Goal: Find specific page/section: Find specific page/section

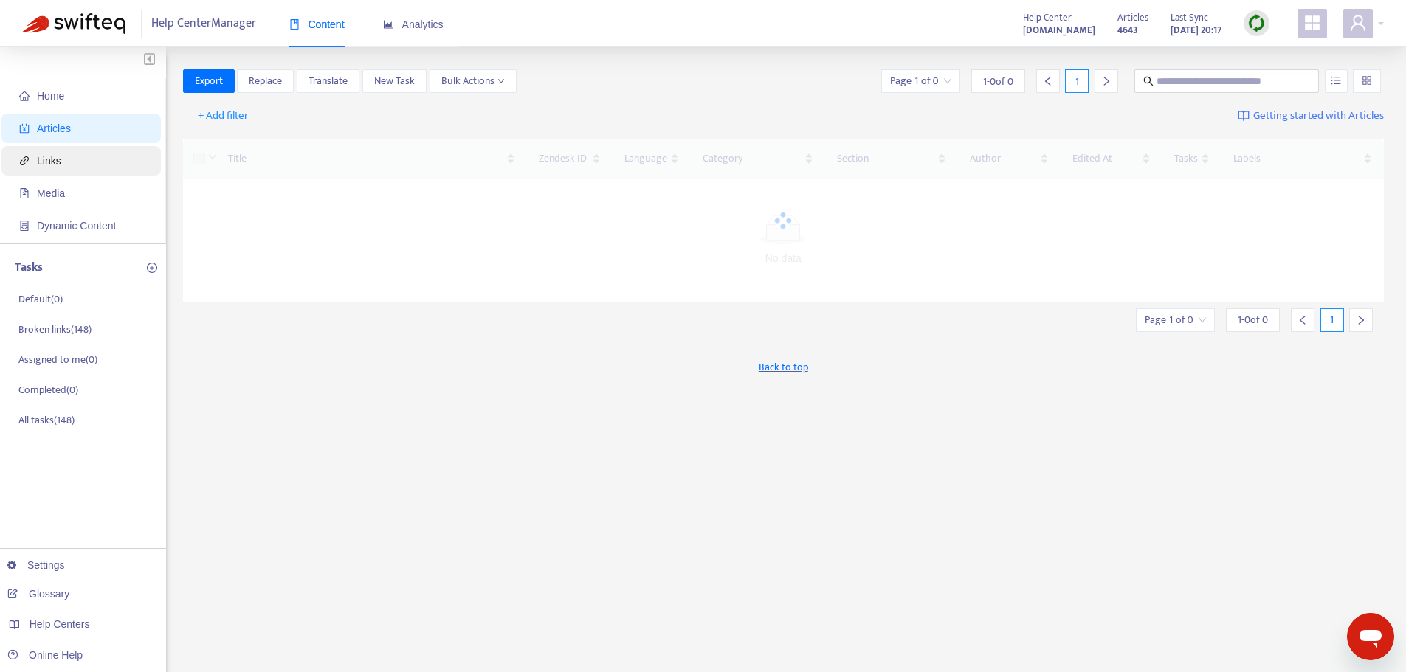
click at [78, 165] on span "Links" at bounding box center [84, 161] width 130 height 30
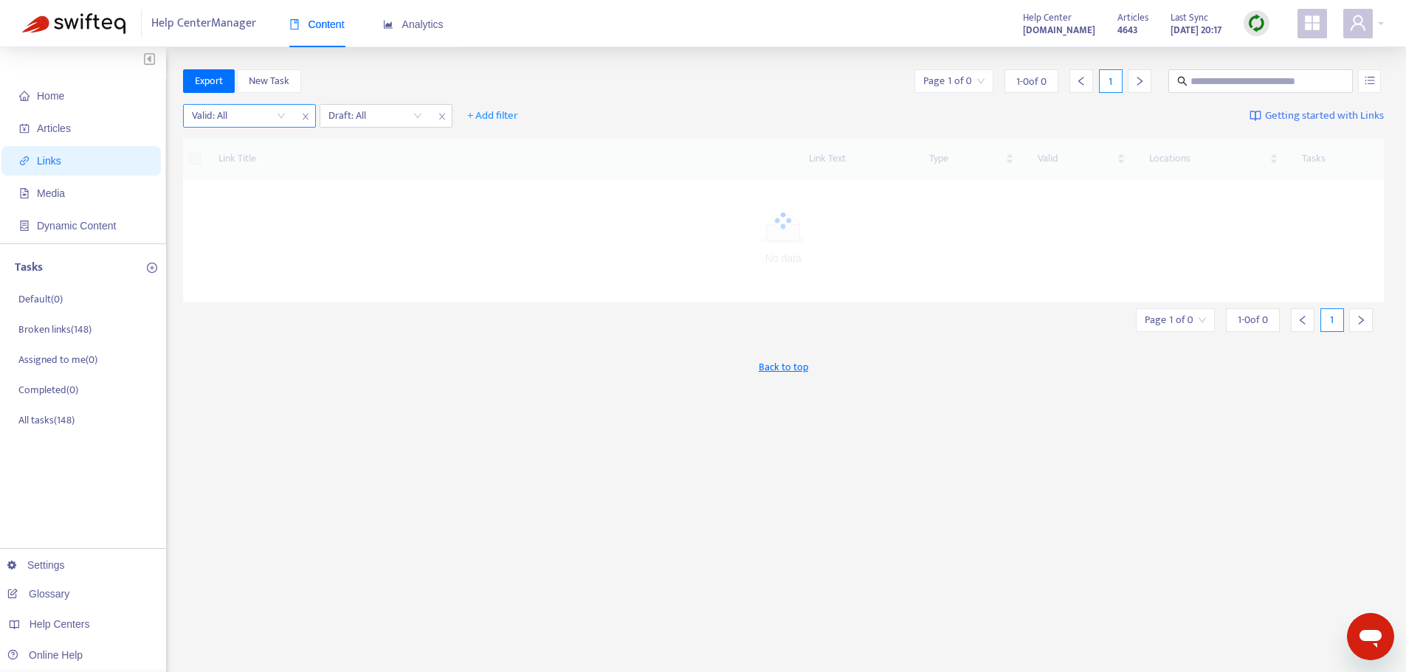
click at [280, 115] on input "search" at bounding box center [239, 116] width 94 height 22
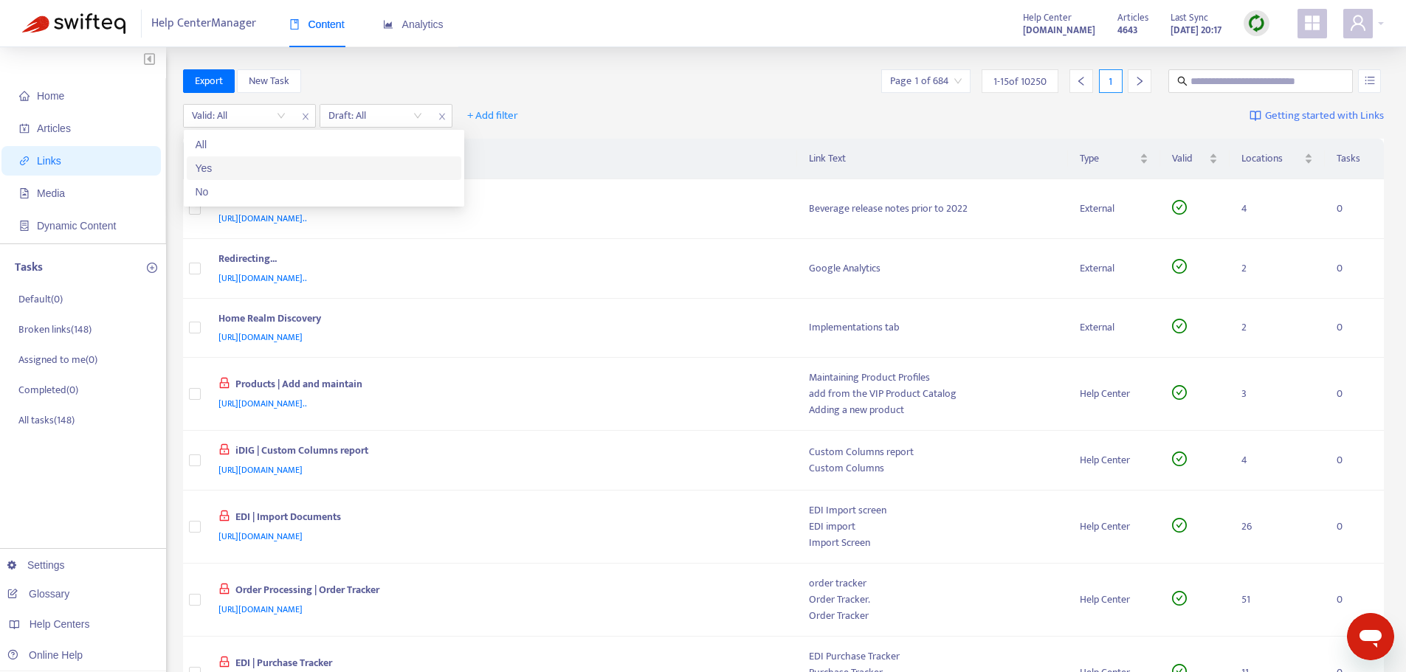
click at [266, 182] on div "No" at bounding box center [324, 192] width 275 height 24
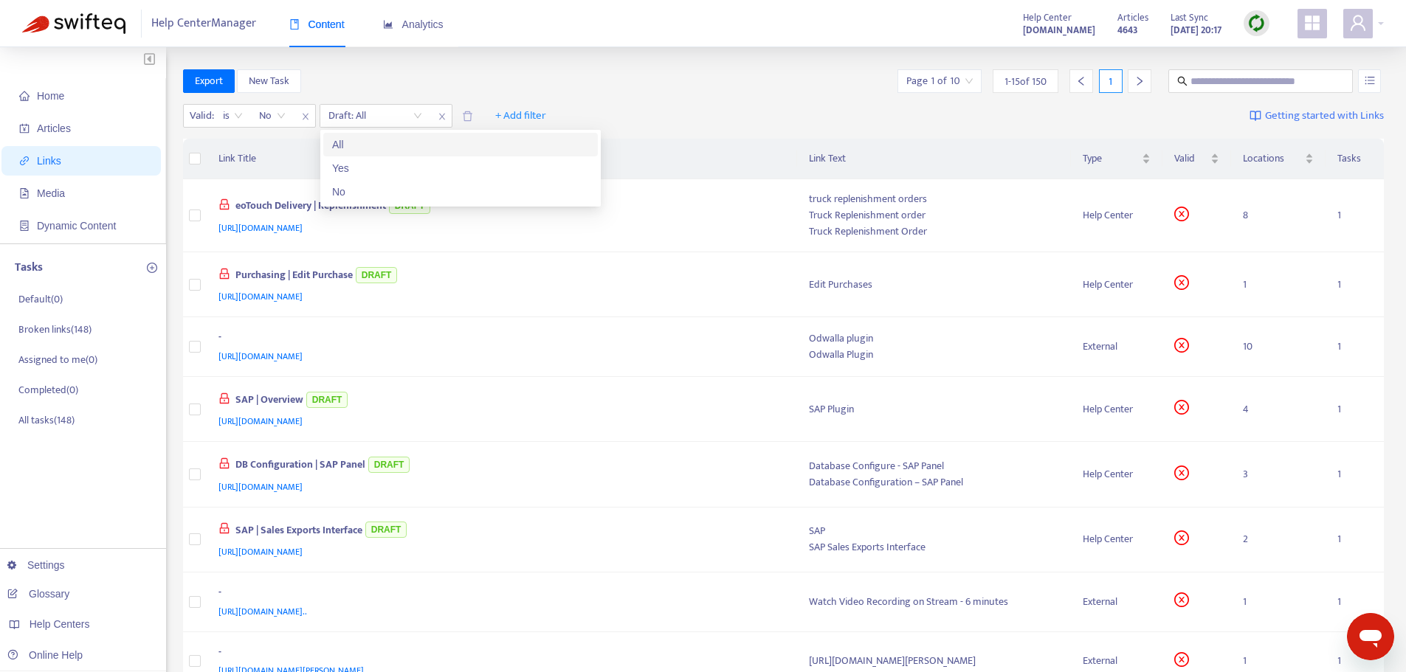
drag, startPoint x: 420, startPoint y: 113, endPoint x: 407, endPoint y: 140, distance: 30.4
click at [421, 113] on input "search" at bounding box center [375, 116] width 94 height 22
click at [386, 187] on div "No" at bounding box center [460, 192] width 257 height 16
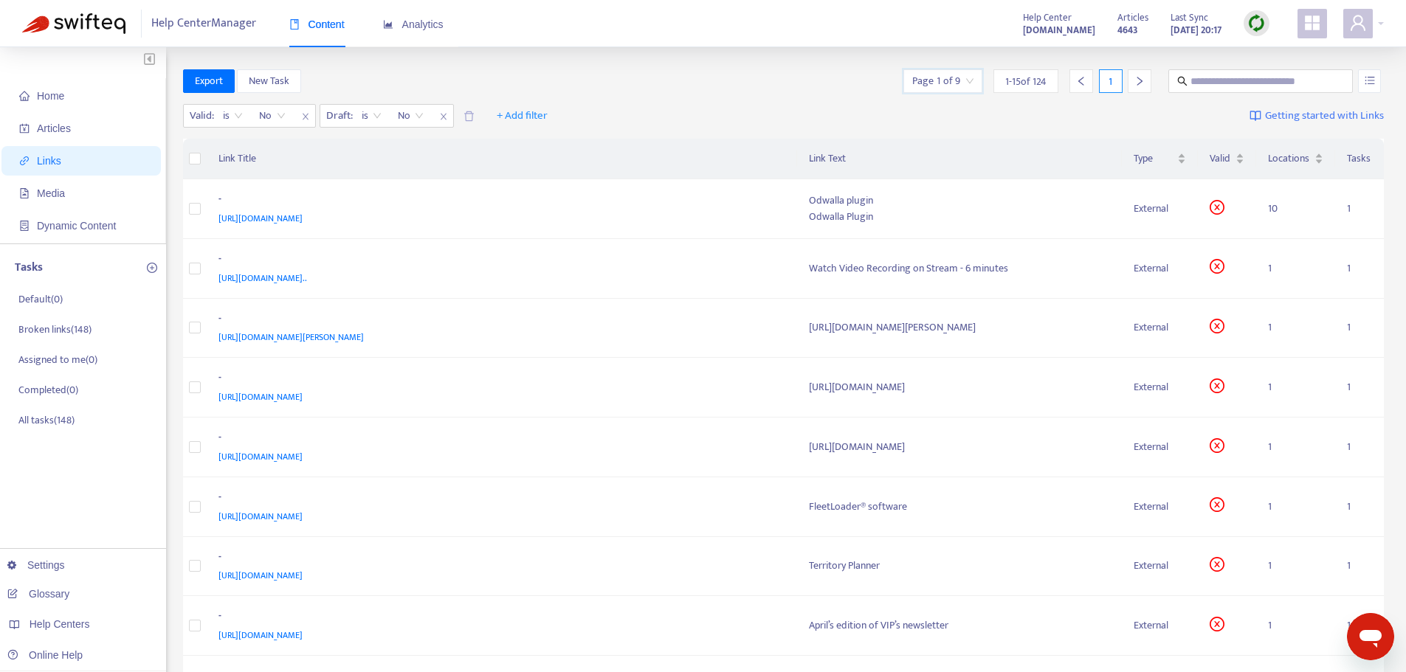
click at [956, 83] on input "search" at bounding box center [942, 81] width 61 height 22
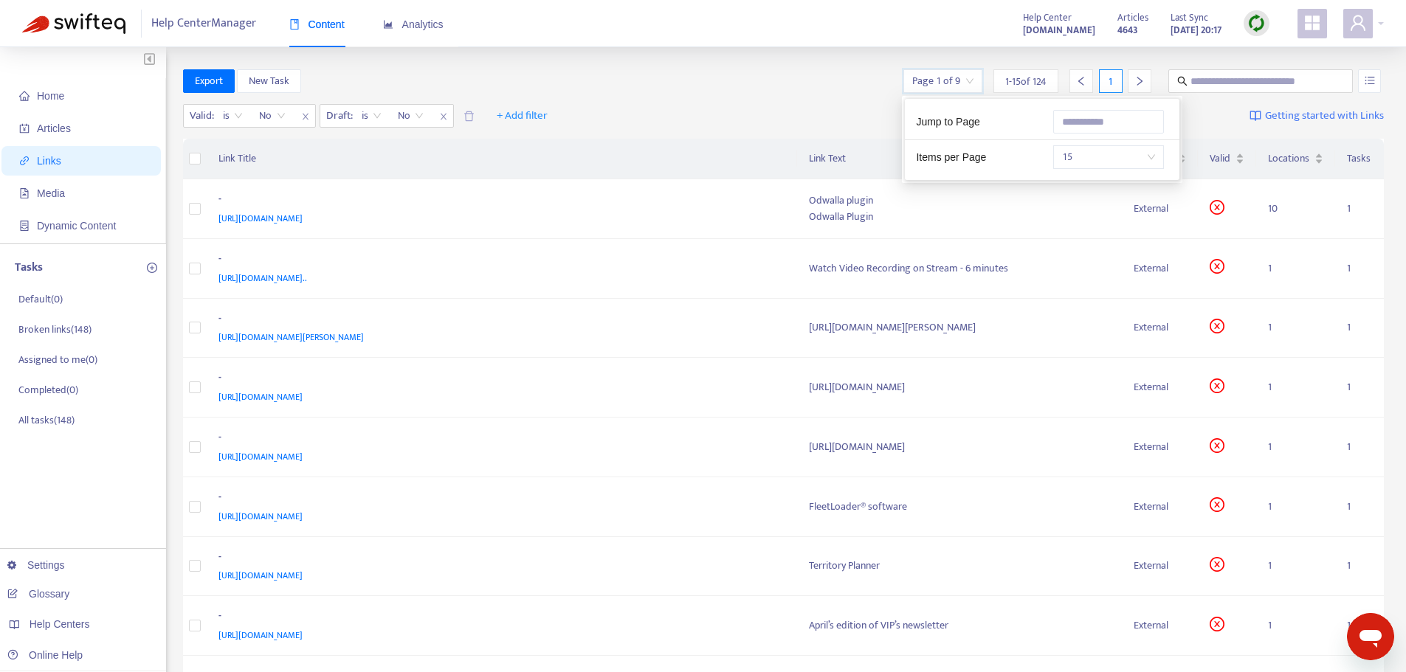
click at [1042, 160] on div "15" at bounding box center [1110, 157] width 137 height 24
click at [1093, 156] on span "15" at bounding box center [1108, 157] width 93 height 22
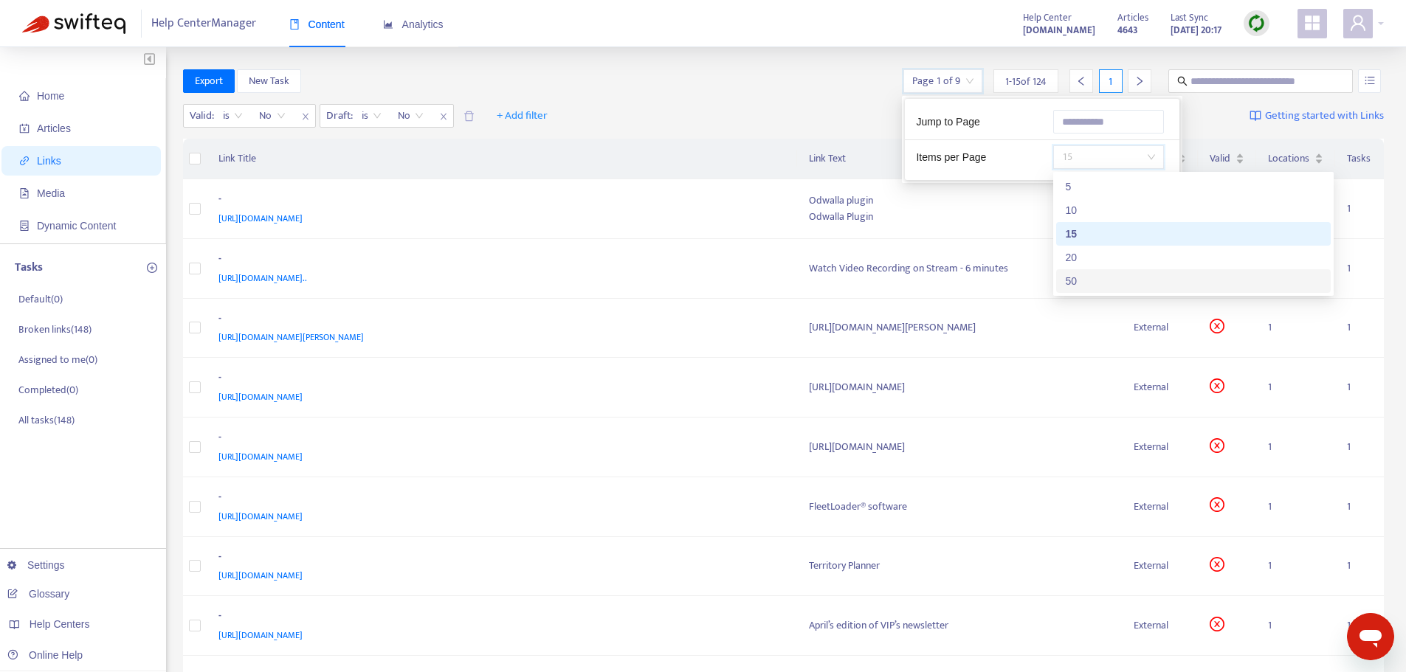
click at [1079, 276] on div "50" at bounding box center [1193, 281] width 257 height 16
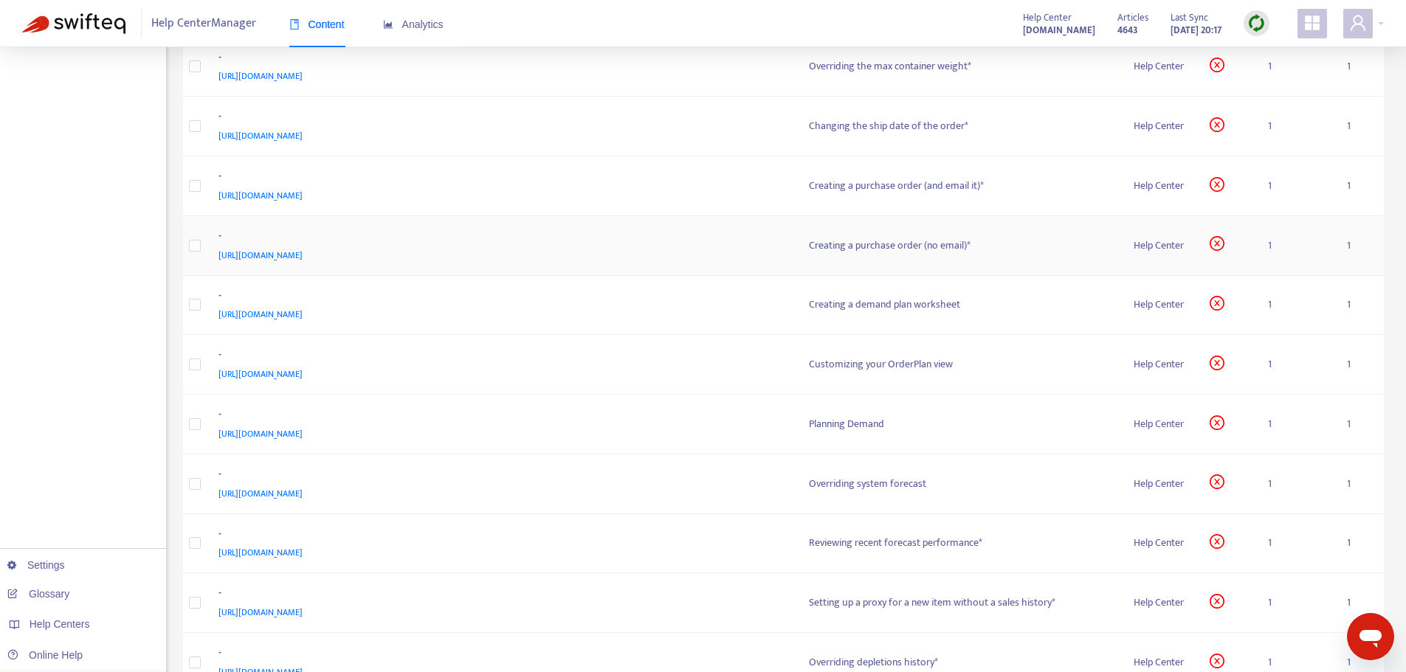
scroll to position [2583, 0]
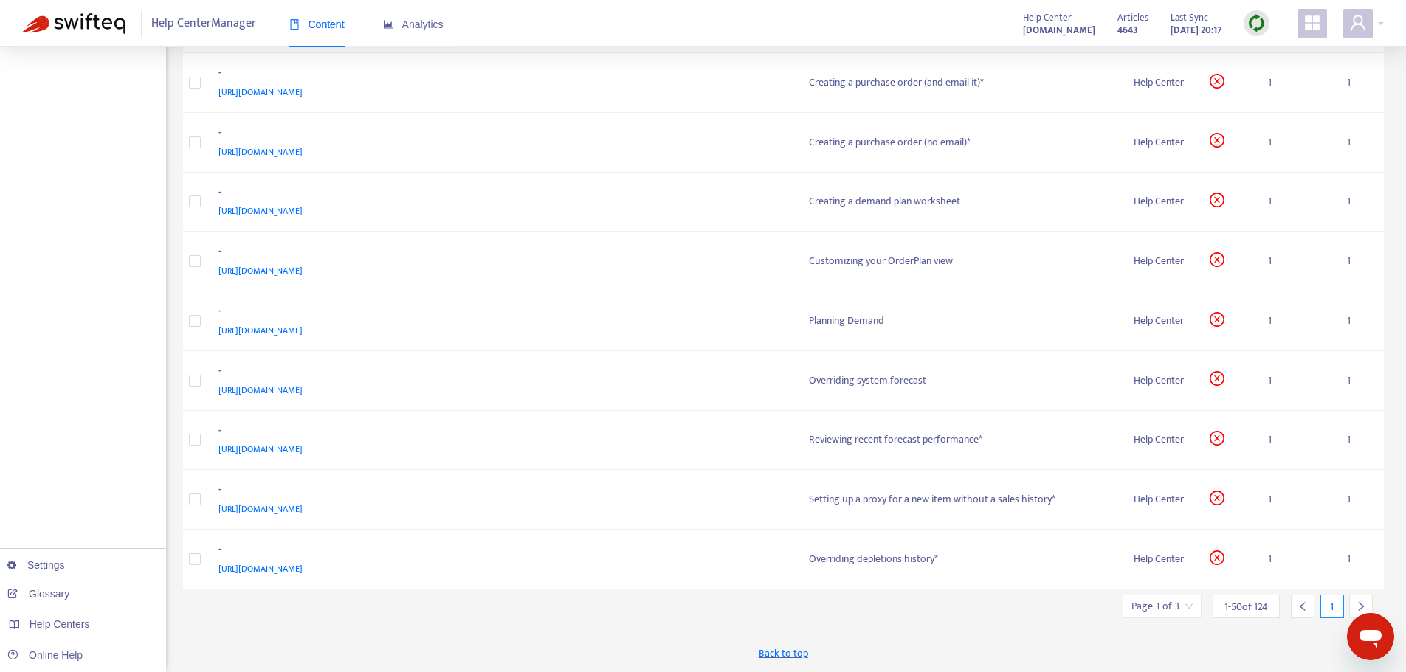
click at [1358, 599] on div at bounding box center [1361, 607] width 24 height 24
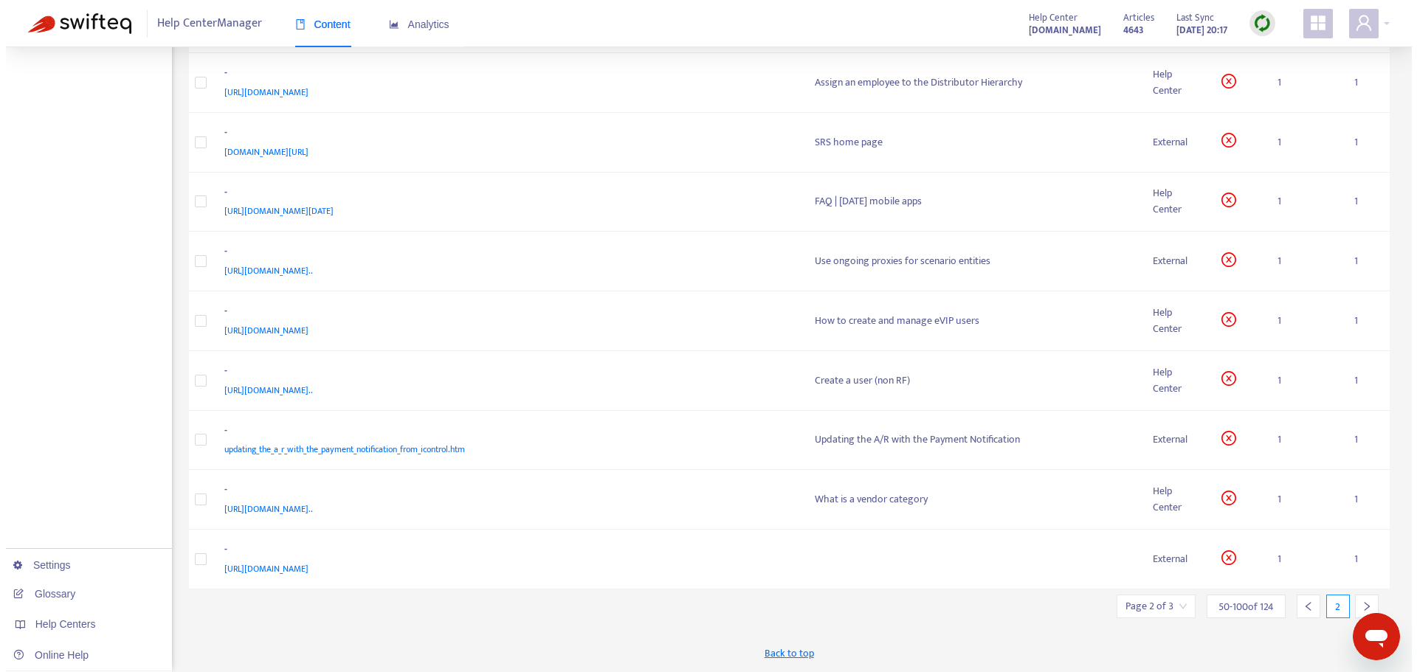
scroll to position [588, 0]
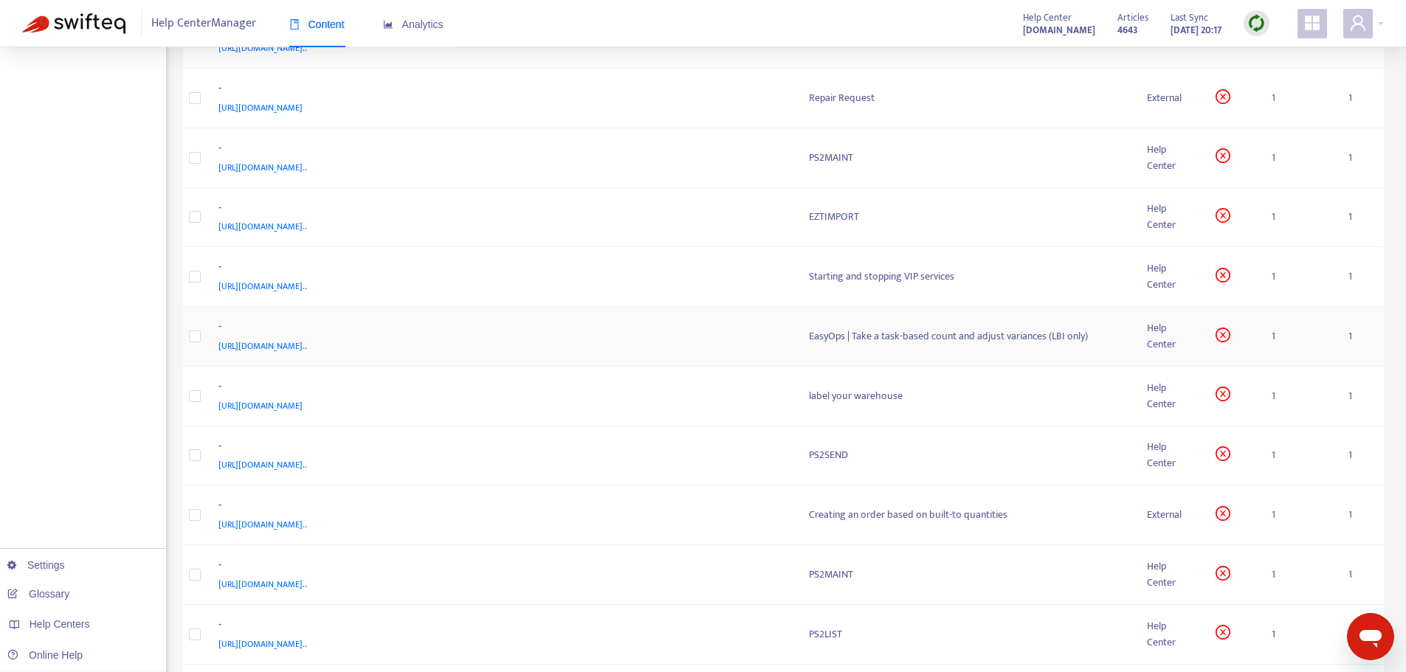
click at [780, 337] on div "- https://support.vtinfo.com/hc/en-us/articles/7159424978067-EasyOps-Take-a-tas…" at bounding box center [501, 336] width 567 height 35
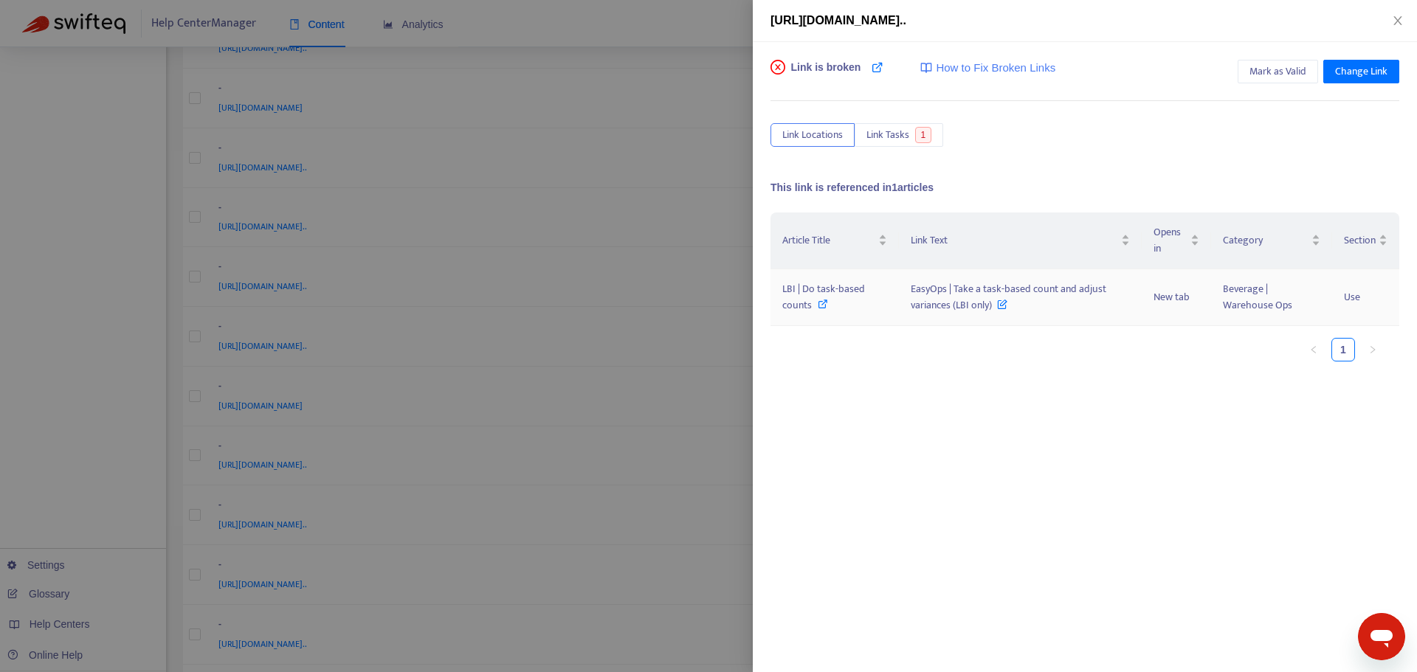
click at [811, 283] on span "LBI | Do task-based counts" at bounding box center [823, 296] width 83 height 33
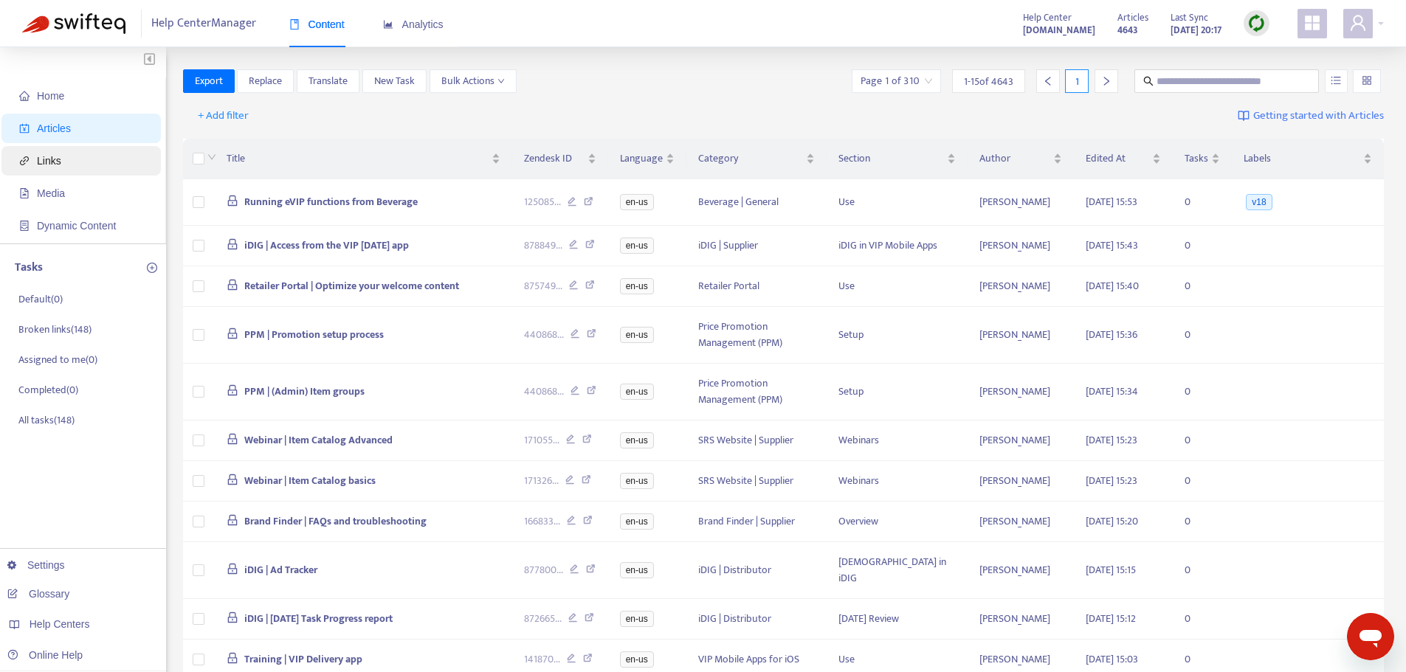
click at [61, 165] on span "Links" at bounding box center [84, 161] width 130 height 30
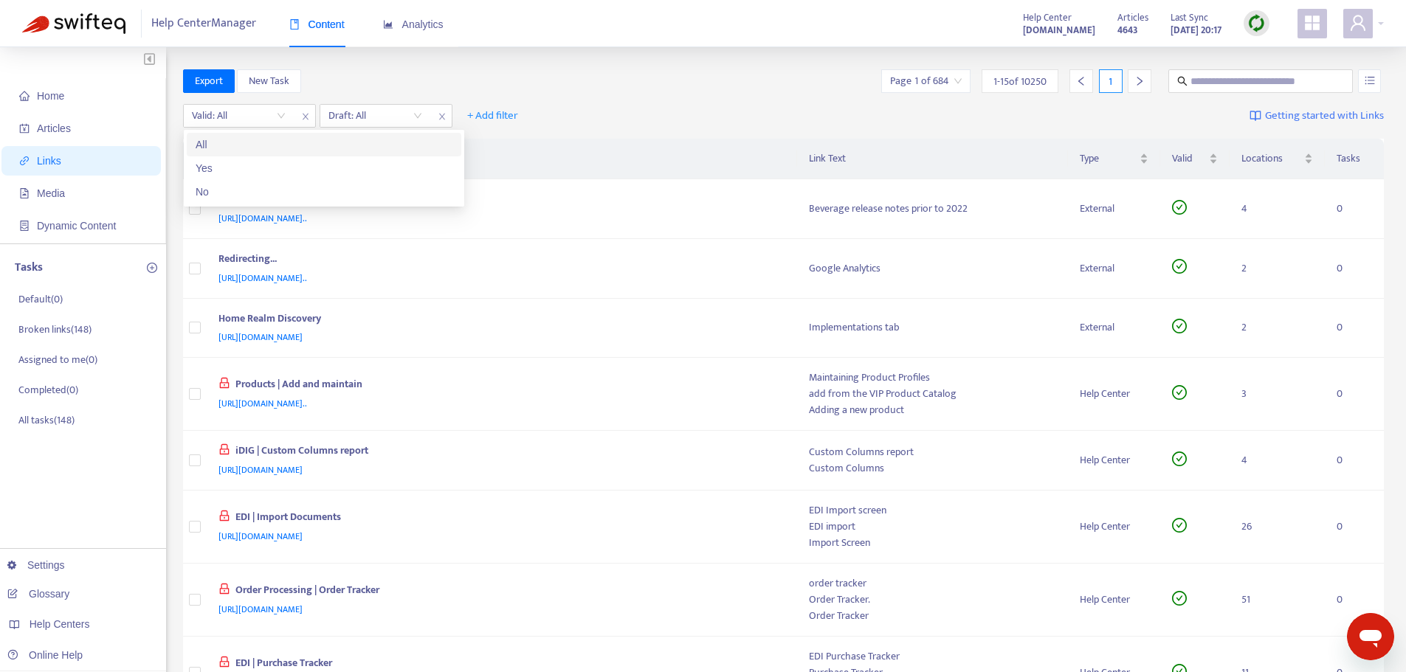
drag, startPoint x: 280, startPoint y: 112, endPoint x: 278, endPoint y: 136, distance: 23.8
click at [280, 113] on input "search" at bounding box center [239, 116] width 94 height 22
click at [261, 189] on div "No" at bounding box center [324, 192] width 257 height 16
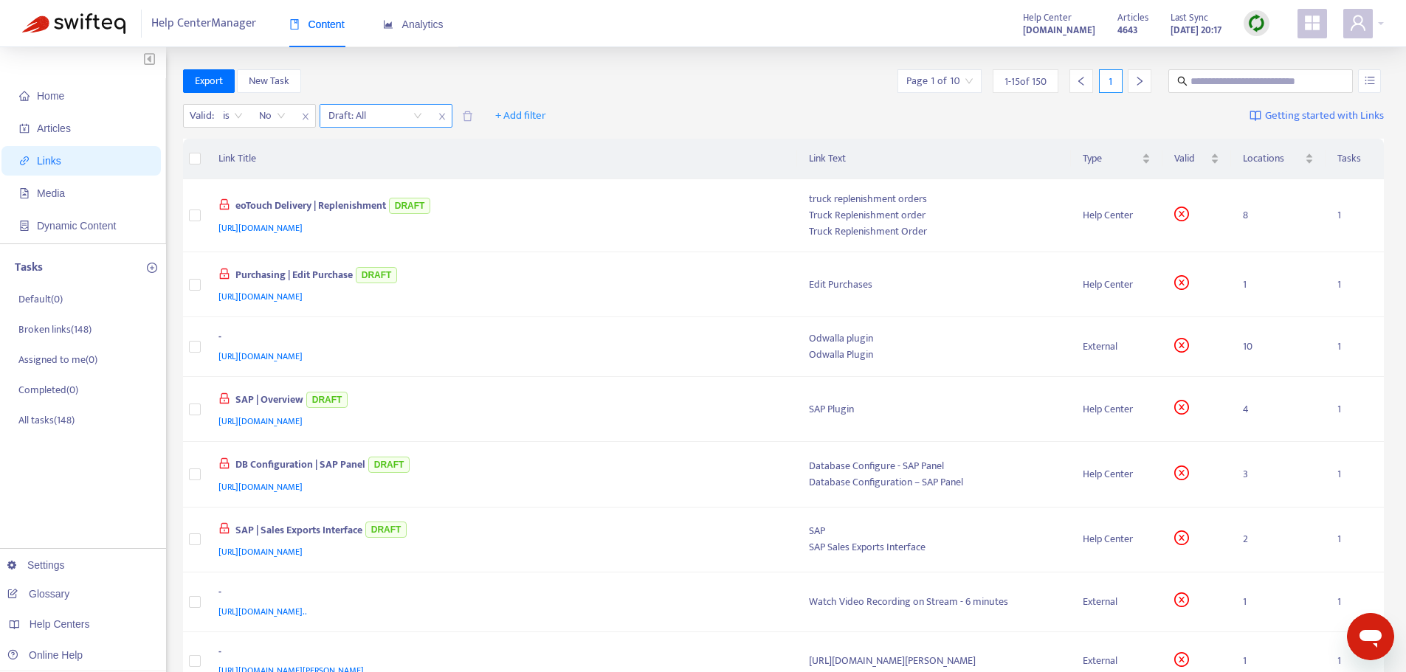
click at [424, 112] on div "Draft: All" at bounding box center [375, 116] width 110 height 22
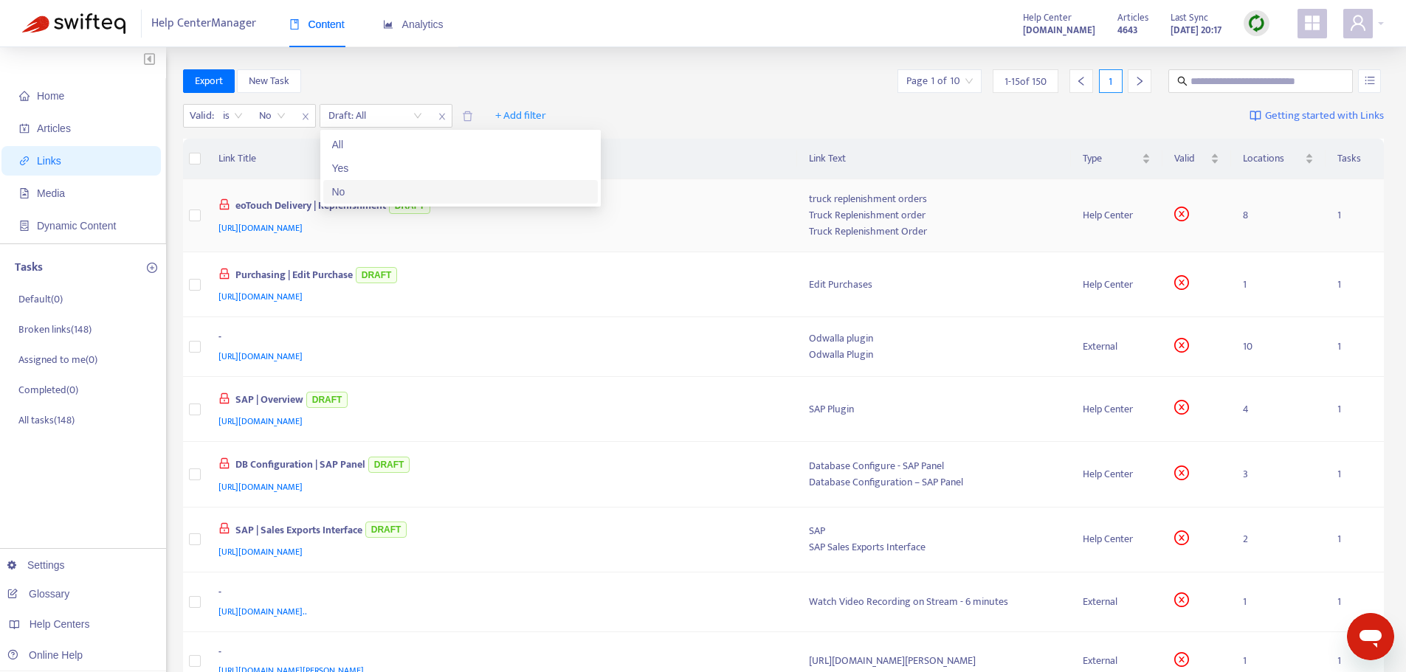
click at [405, 187] on div "No" at bounding box center [460, 192] width 257 height 16
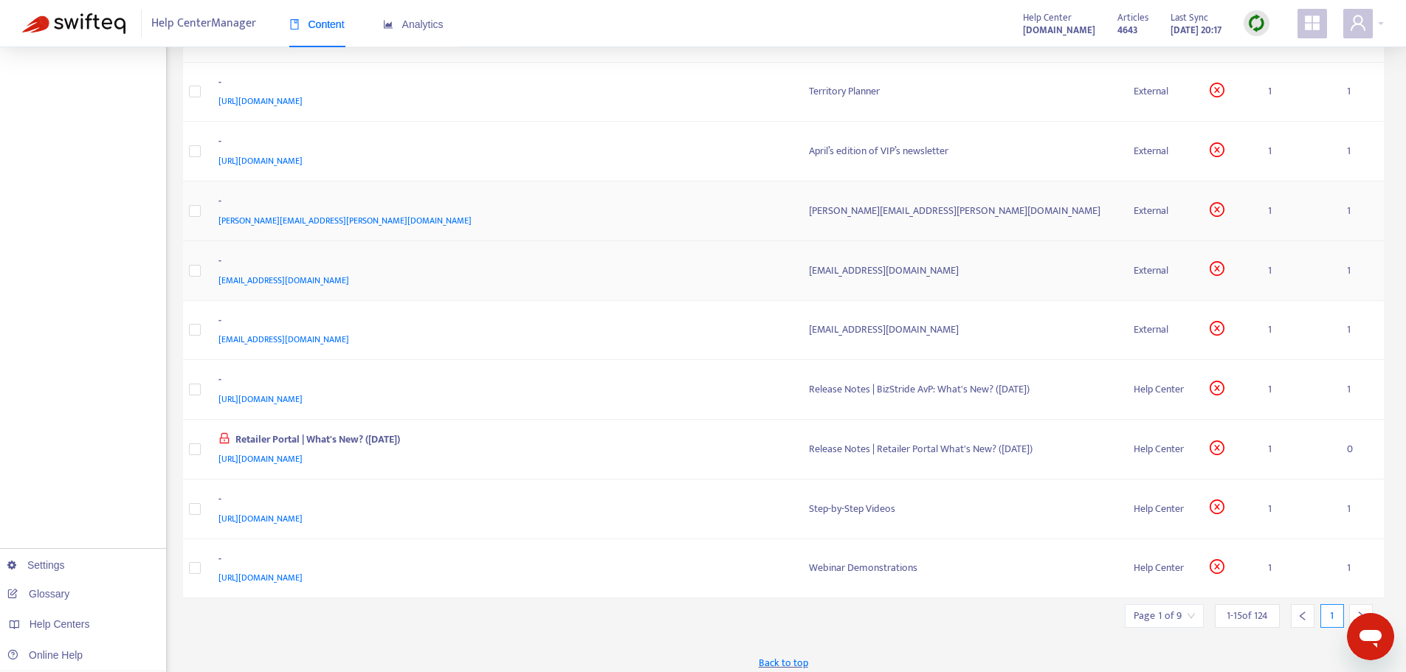
scroll to position [483, 0]
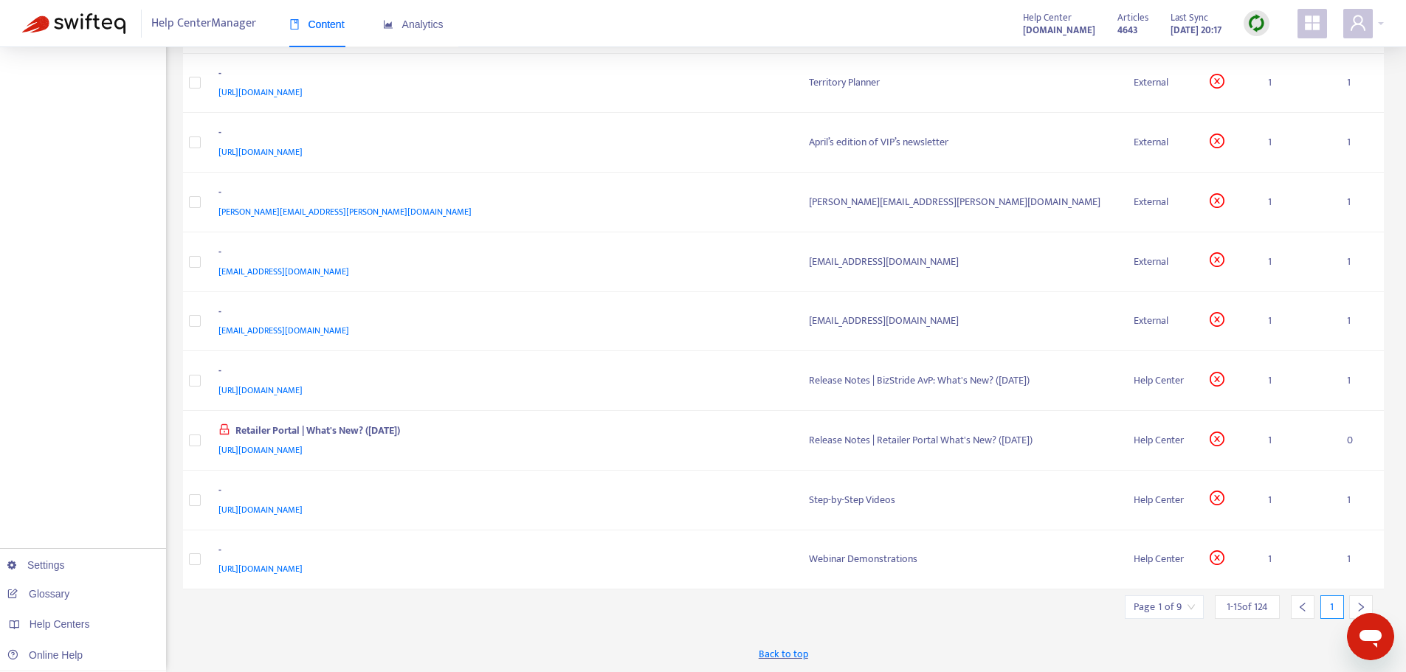
click at [1372, 599] on div at bounding box center [1361, 608] width 24 height 24
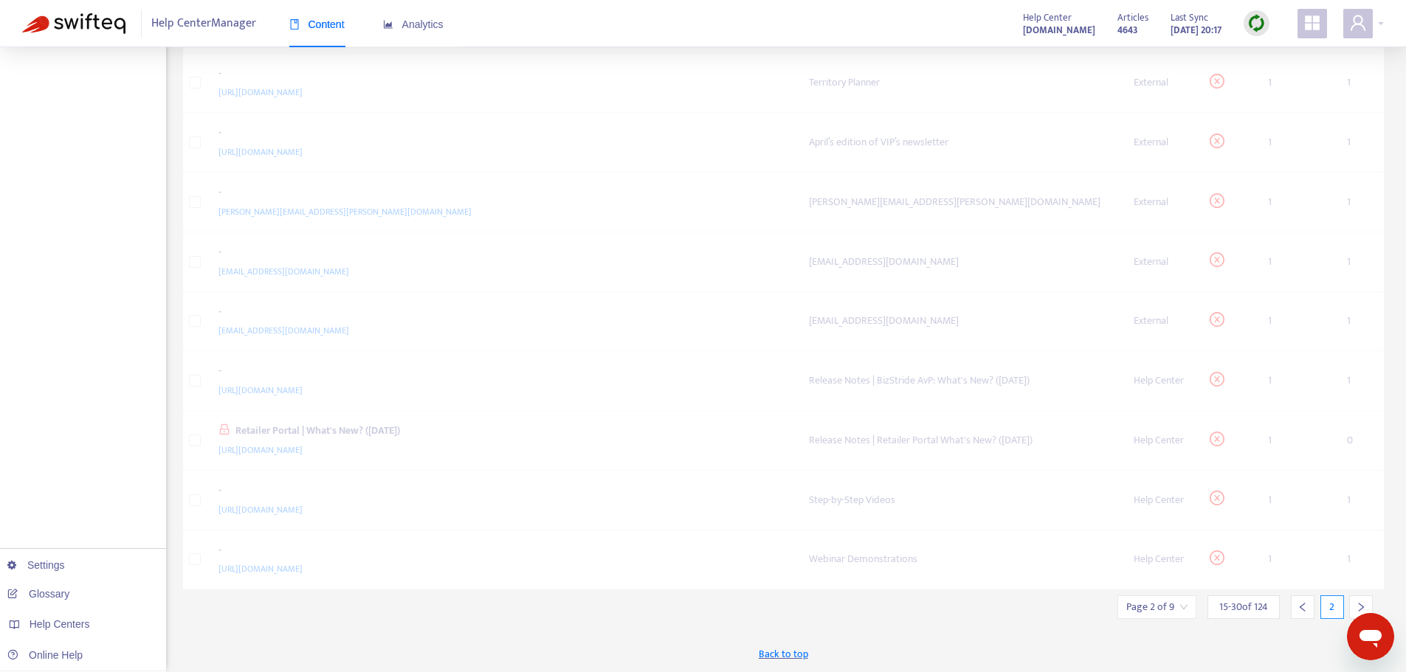
click at [1368, 602] on div at bounding box center [1361, 608] width 24 height 24
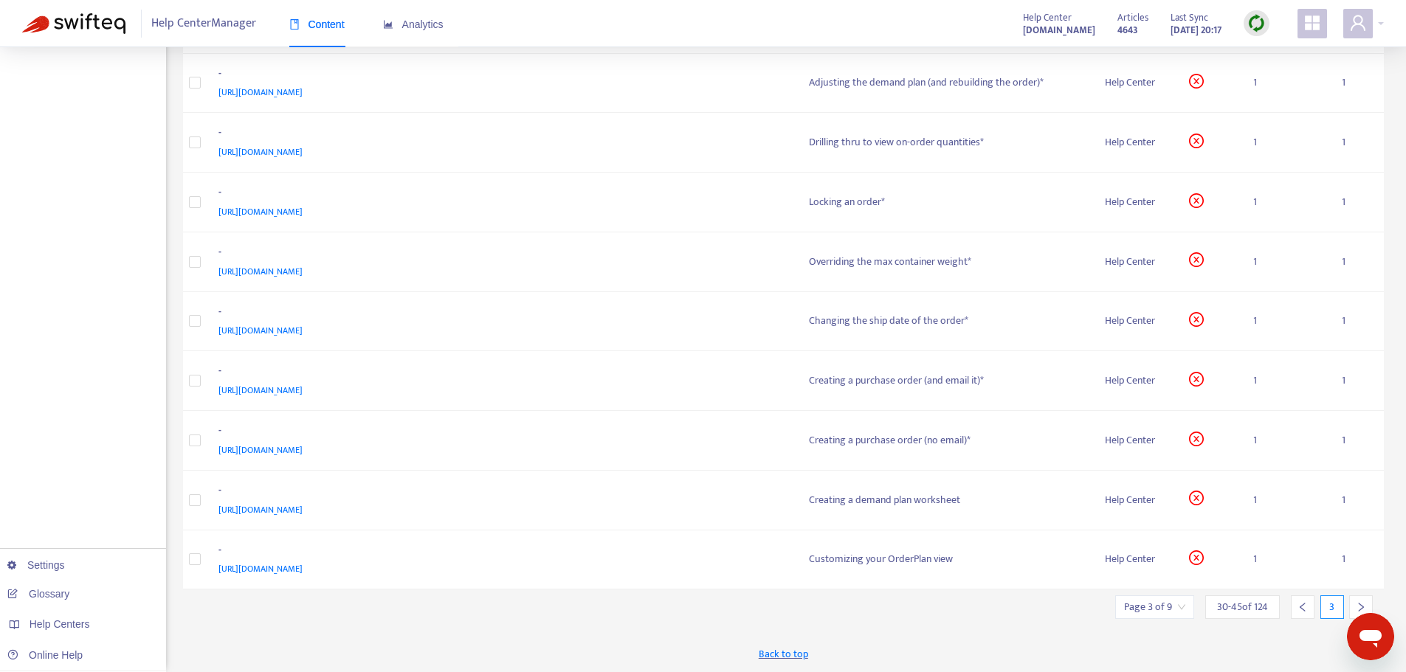
click at [1305, 605] on icon "left" at bounding box center [1303, 607] width 10 height 10
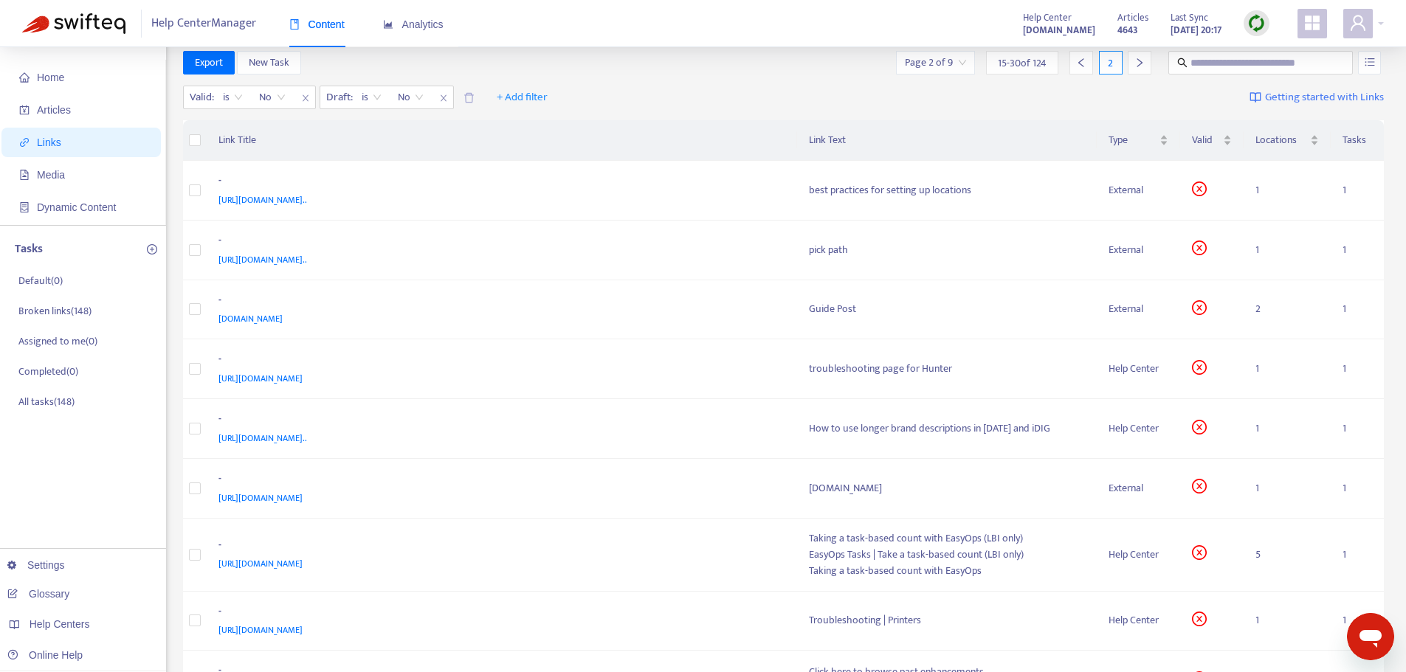
scroll to position [0, 0]
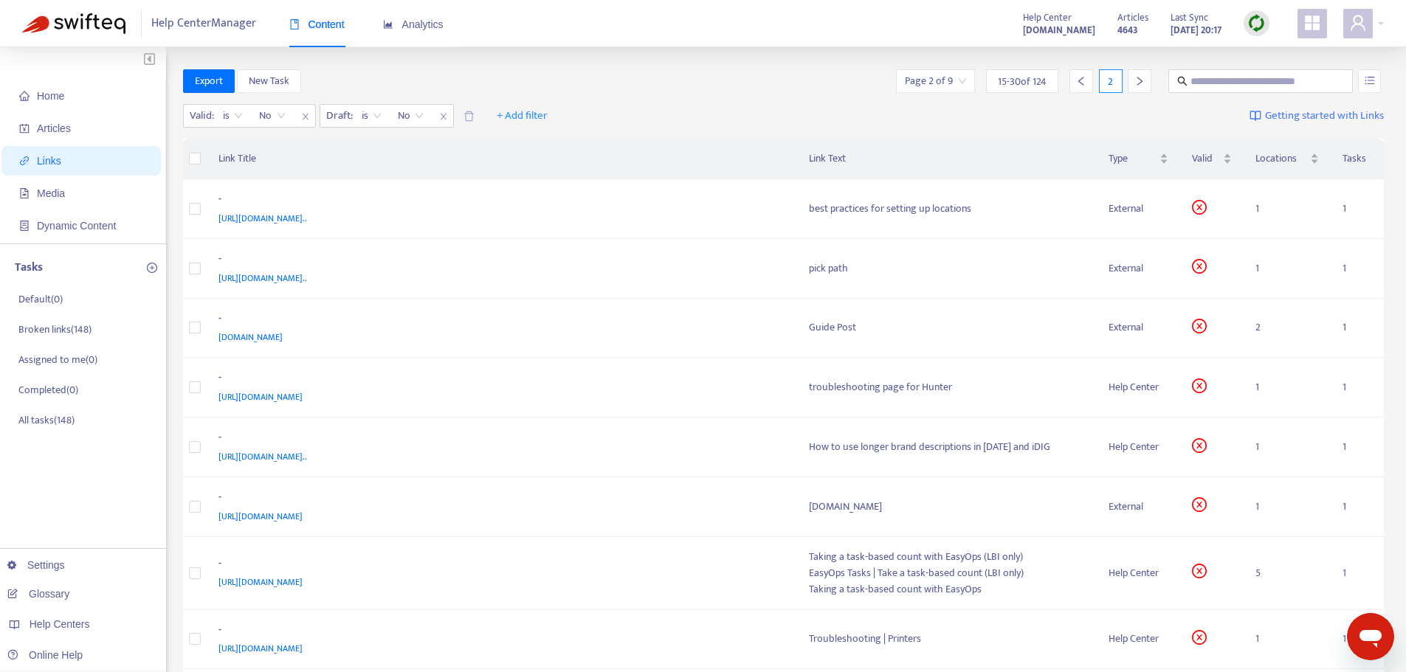
click at [664, 93] on div "Export New Task Page 2 of 9 15 - 30 of 124 2" at bounding box center [784, 84] width 1202 height 30
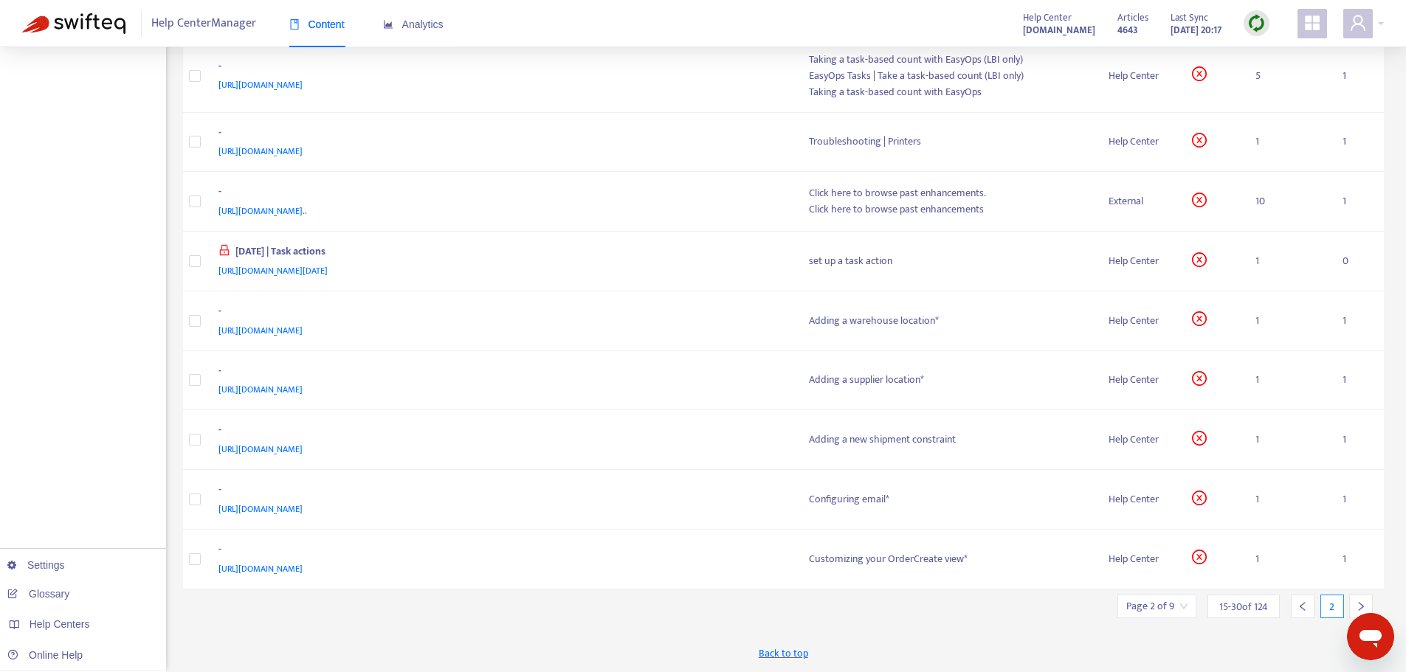
click at [1298, 598] on div at bounding box center [1303, 607] width 24 height 24
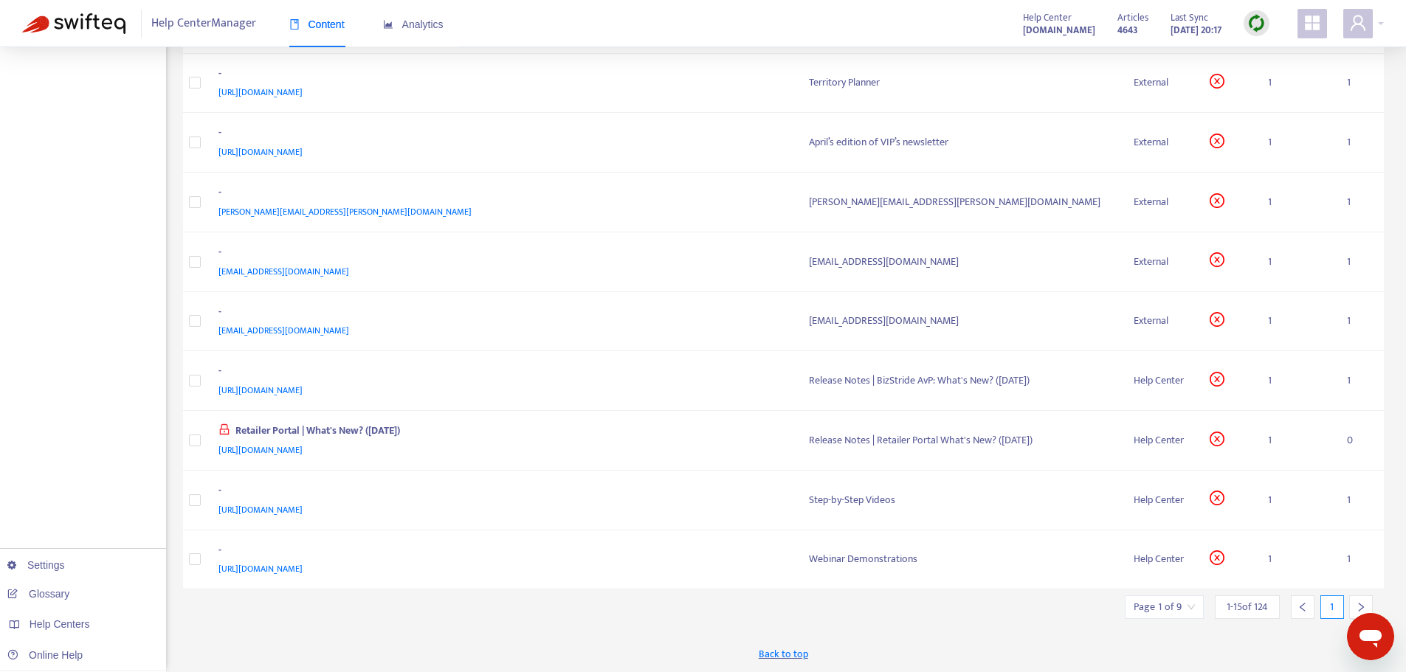
scroll to position [483, 0]
click at [1370, 596] on div at bounding box center [1361, 608] width 24 height 24
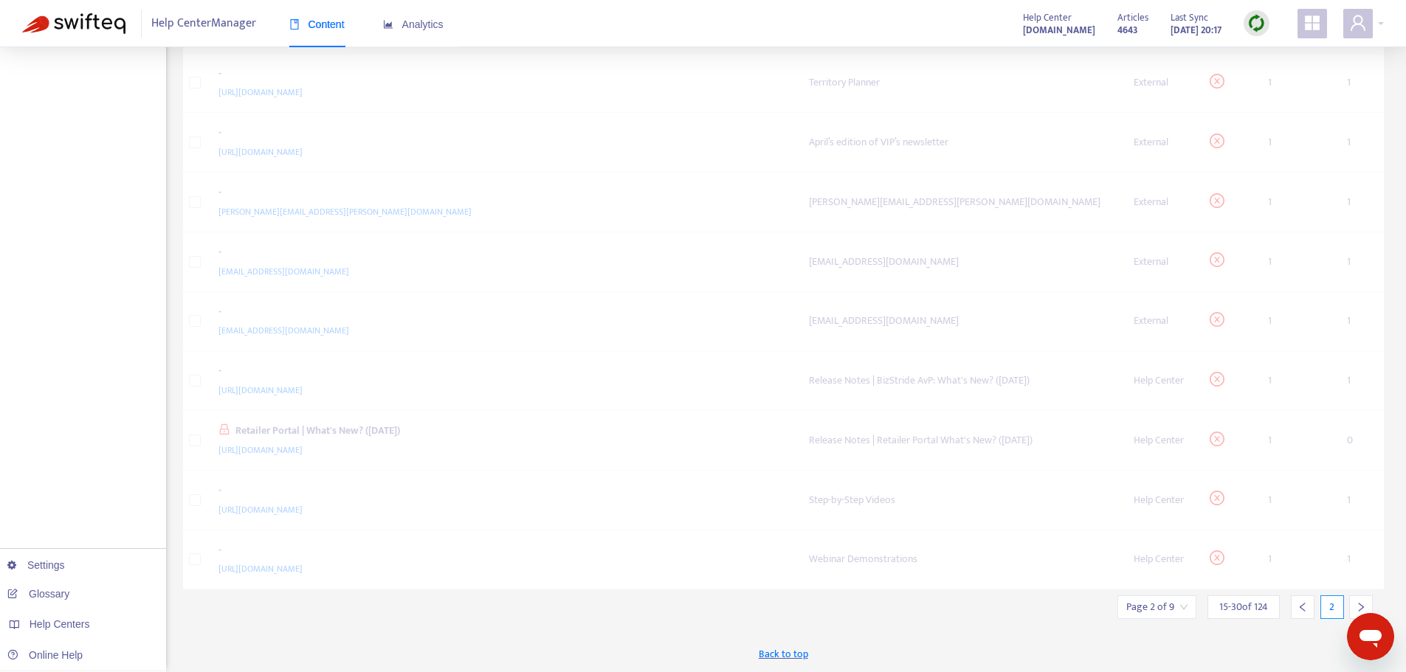
click at [1367, 596] on div at bounding box center [1361, 608] width 24 height 24
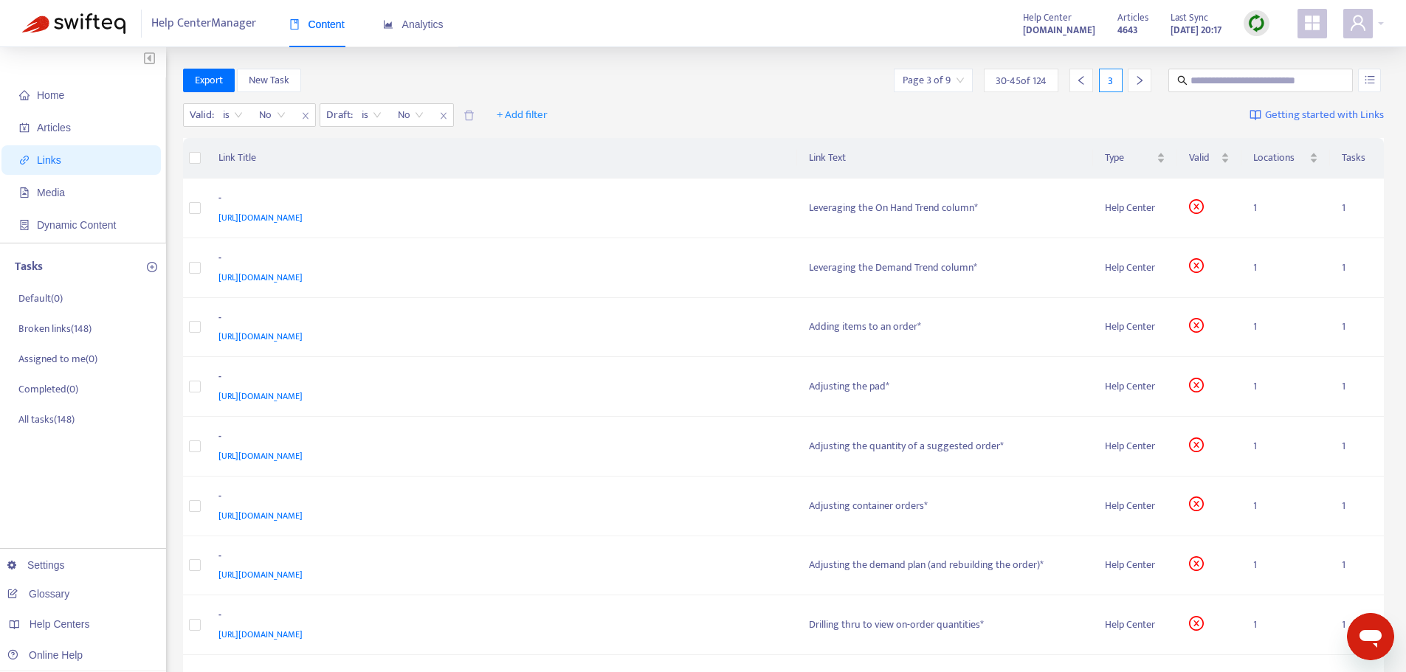
scroll to position [0, 0]
click at [1084, 79] on icon "left" at bounding box center [1081, 81] width 10 height 10
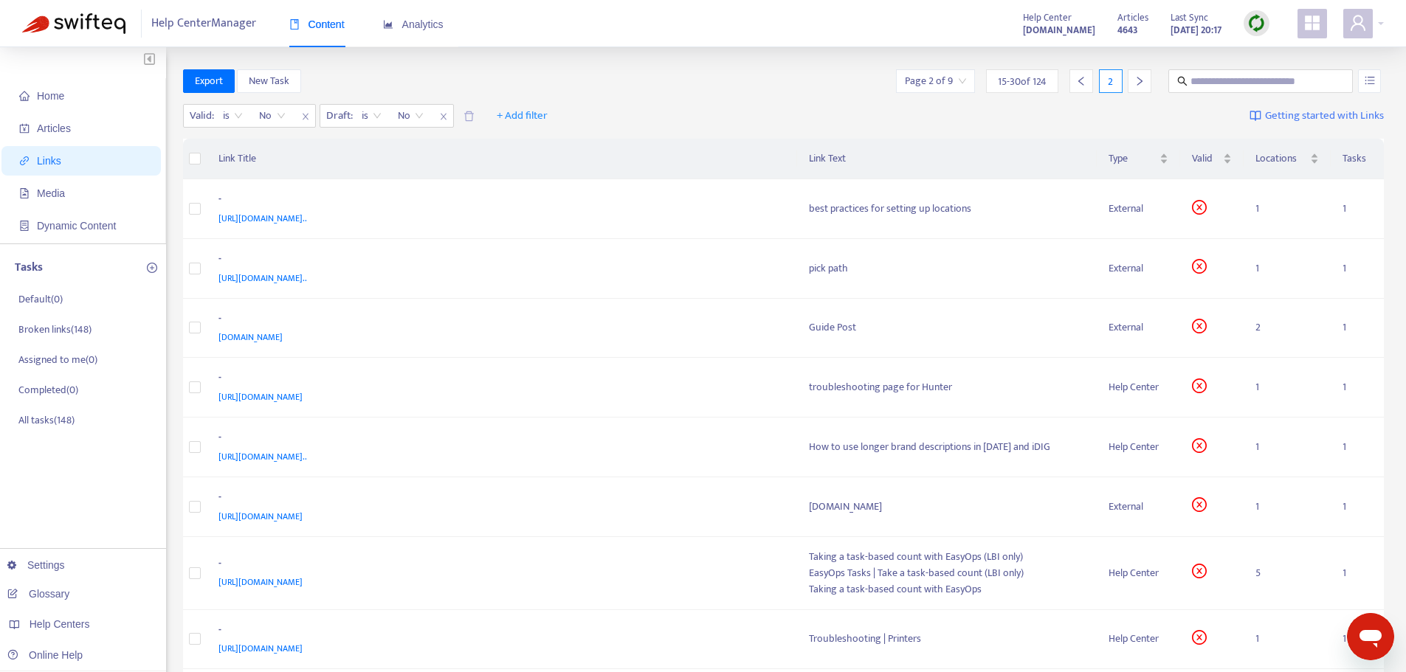
click at [945, 80] on input "search" at bounding box center [935, 81] width 61 height 22
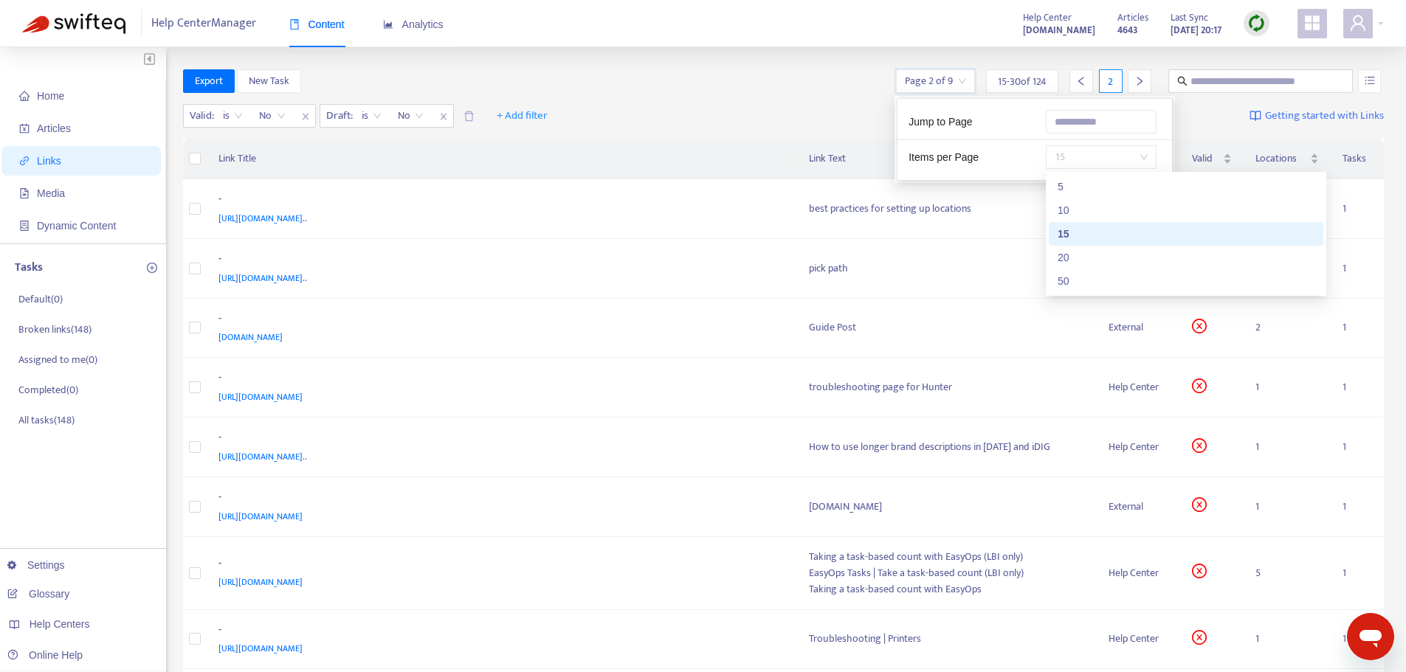
click at [1090, 167] on span "15" at bounding box center [1101, 157] width 93 height 22
click at [1073, 272] on div "50" at bounding box center [1186, 281] width 275 height 24
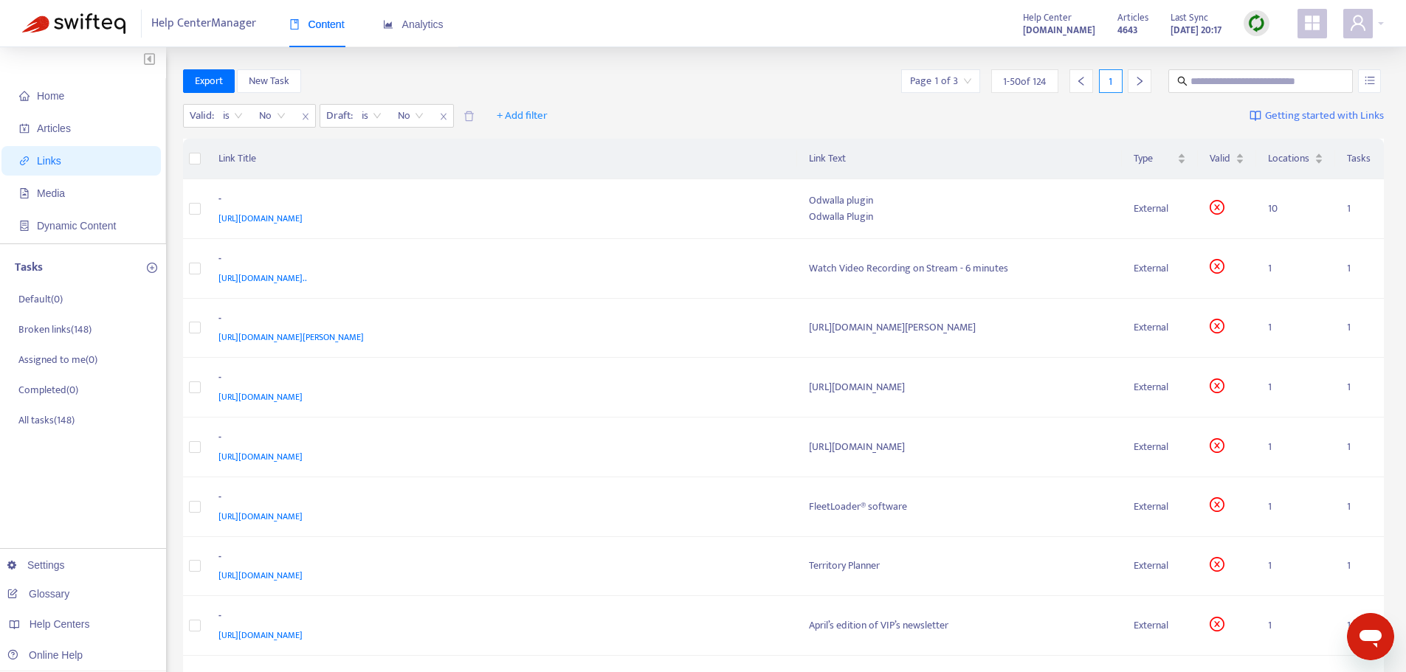
click at [918, 123] on div "Valid : is No Draft : is No + Add filter Getting started with Links" at bounding box center [784, 119] width 1202 height 41
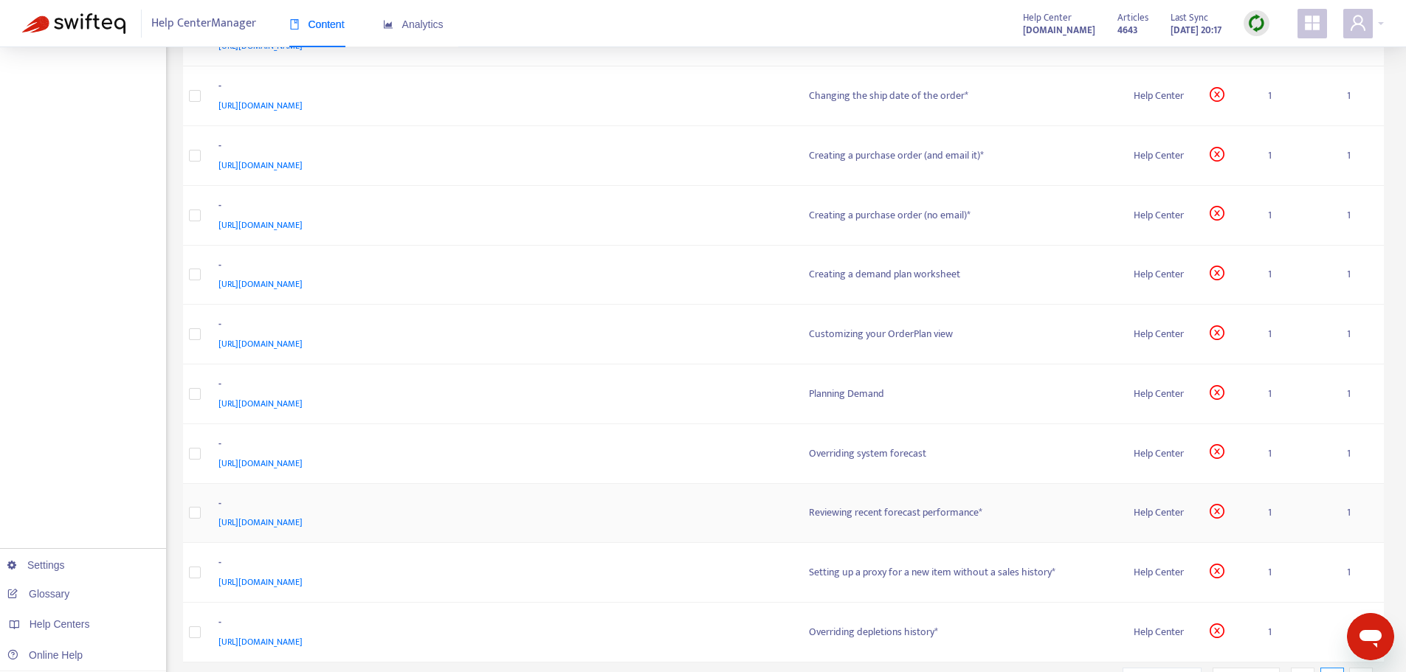
scroll to position [2583, 0]
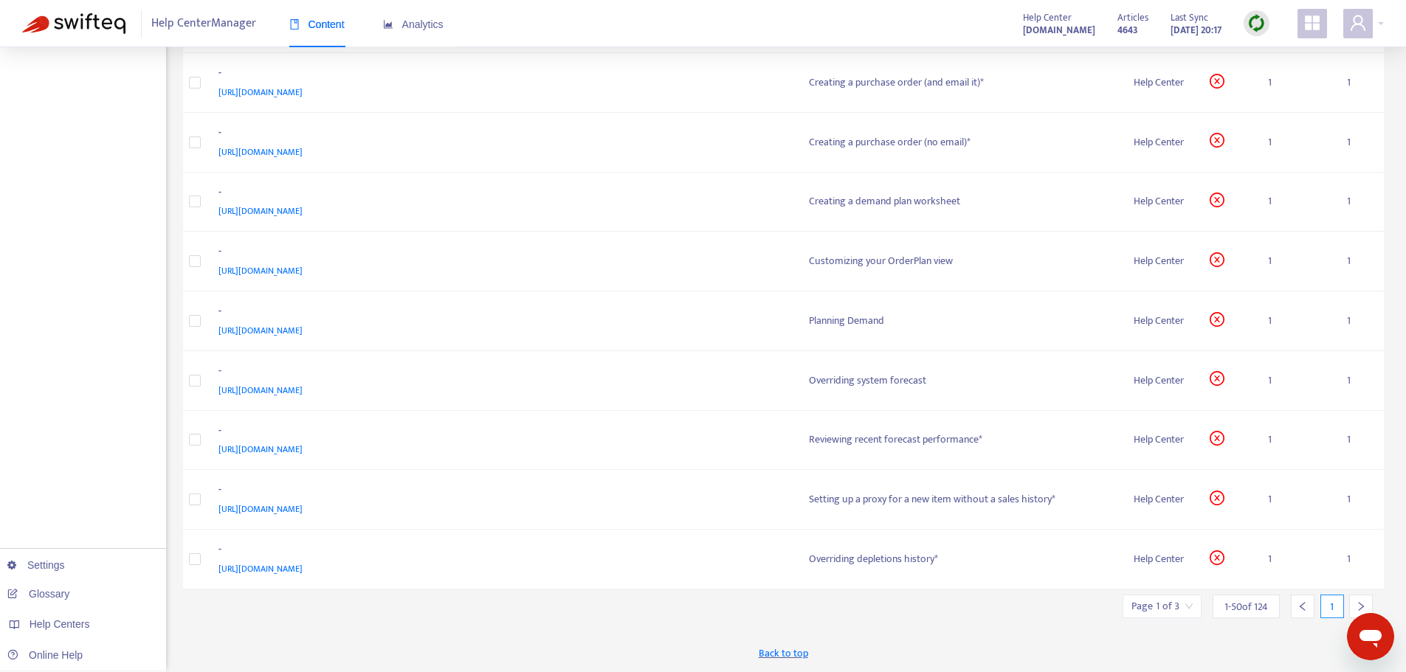
click at [1374, 600] on div "Page 1 of 3 1 - 50 of 124 1" at bounding box center [1253, 607] width 261 height 24
click at [1366, 599] on div at bounding box center [1361, 607] width 24 height 24
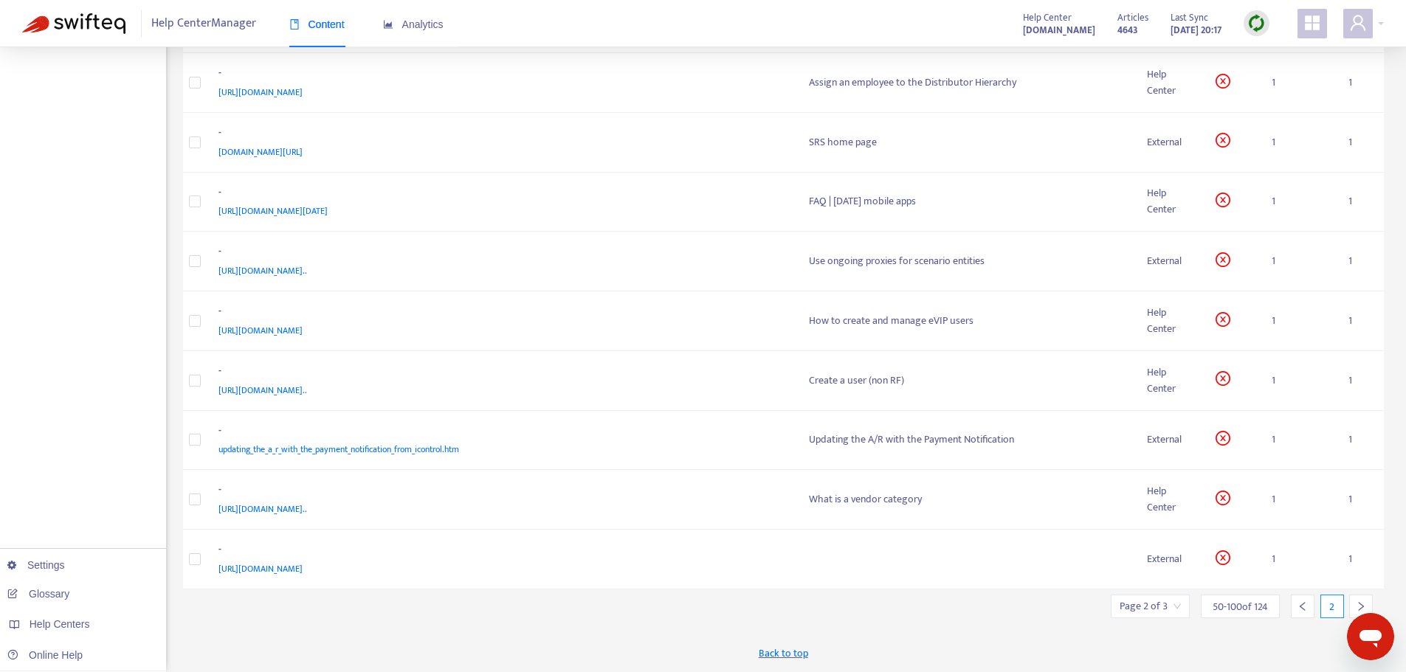
click at [1351, 605] on div at bounding box center [1361, 607] width 24 height 24
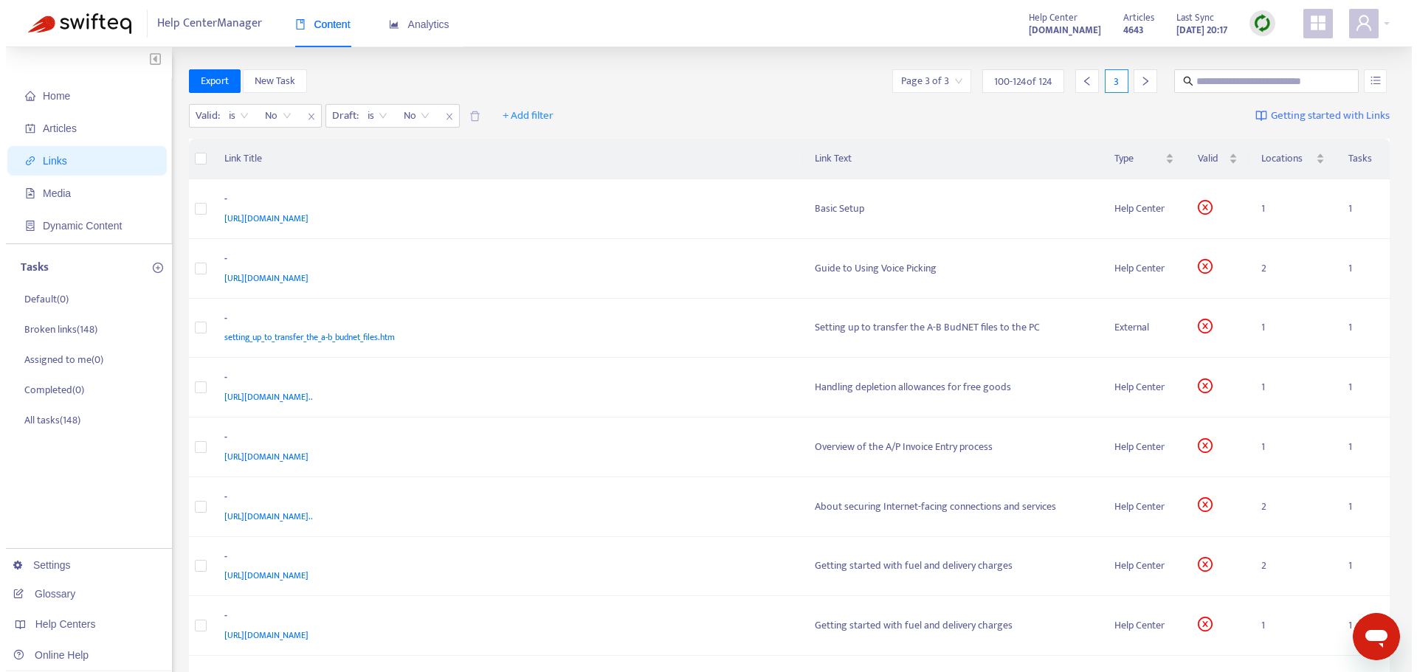
scroll to position [647, 0]
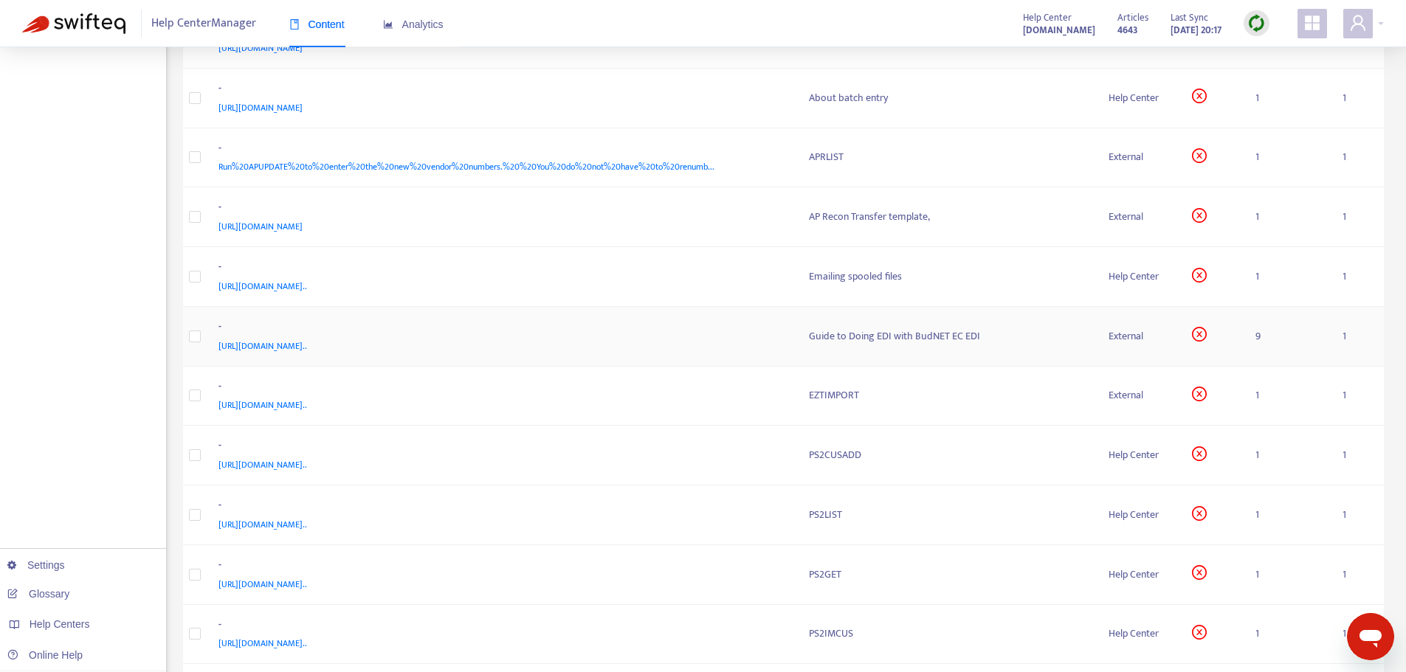
click at [728, 334] on div "-" at bounding box center [499, 328] width 562 height 19
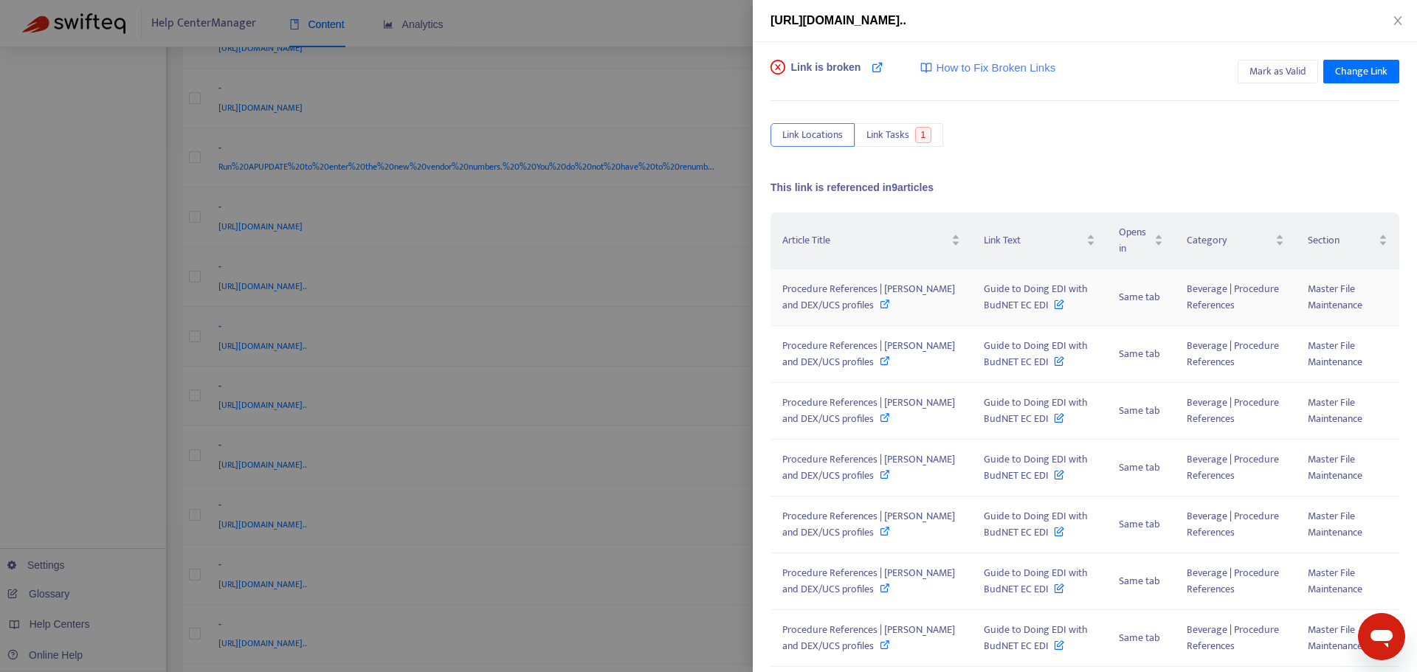
click at [816, 297] on span "Procedure References | ﻿[PERSON_NAME] and DEX/UCS profiles" at bounding box center [868, 296] width 173 height 33
